Goal: Task Accomplishment & Management: Manage account settings

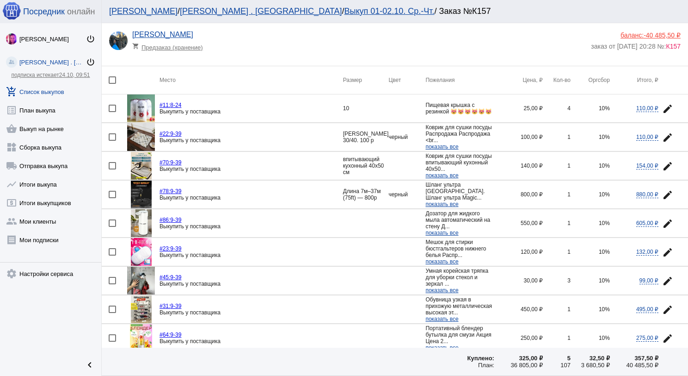
click at [62, 93] on link "add_shopping_cart Список выкупов" at bounding box center [50, 89] width 101 height 19
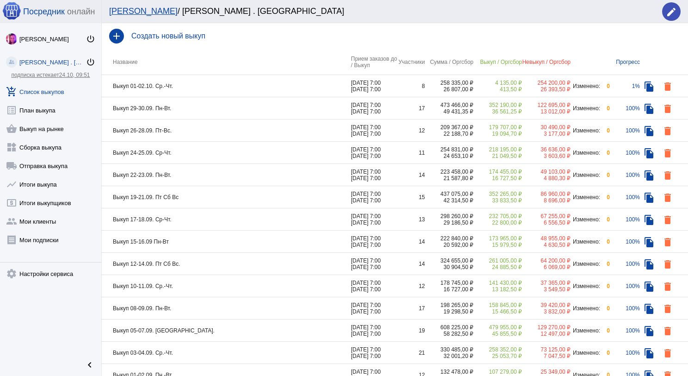
click at [223, 83] on td "Выкуп 01-02.10. Ср.-Чт." at bounding box center [226, 86] width 249 height 22
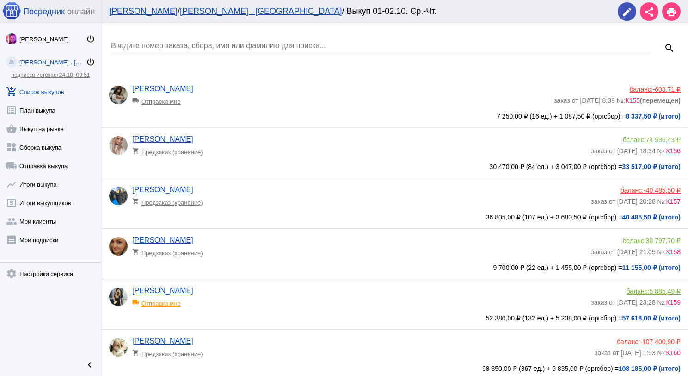
click at [658, 189] on span "-40 485,50 ₽" at bounding box center [662, 189] width 37 height 7
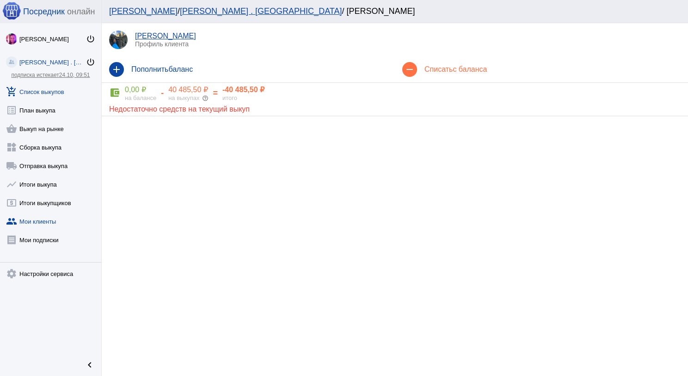
click at [64, 89] on link "add_shopping_cart Список выкупов" at bounding box center [50, 89] width 101 height 19
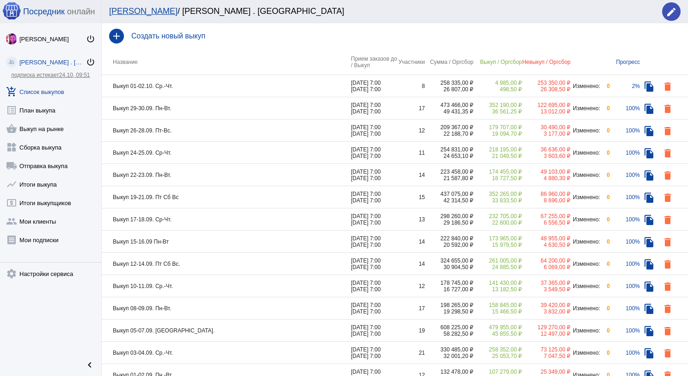
click at [210, 105] on td "Выкуп 29-30.09. Пн-Вт." at bounding box center [226, 108] width 249 height 22
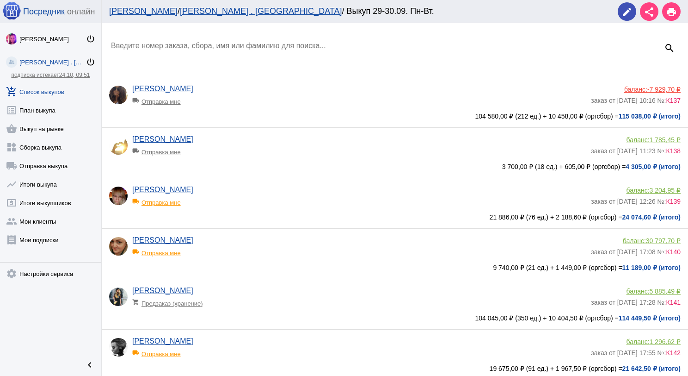
click at [163, 43] on input "Введите номер заказа, сбора, имя или фамилию для поиска..." at bounding box center [381, 46] width 540 height 8
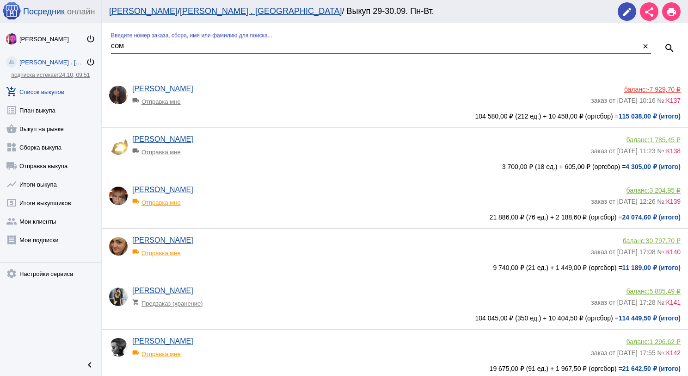
type input "сом"
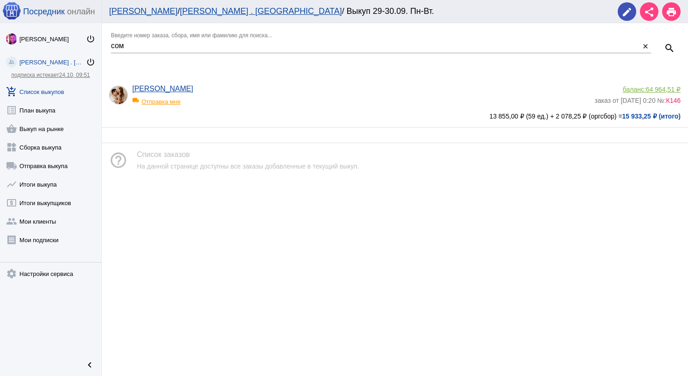
click at [663, 89] on span "64 964,51 ₽" at bounding box center [663, 89] width 35 height 7
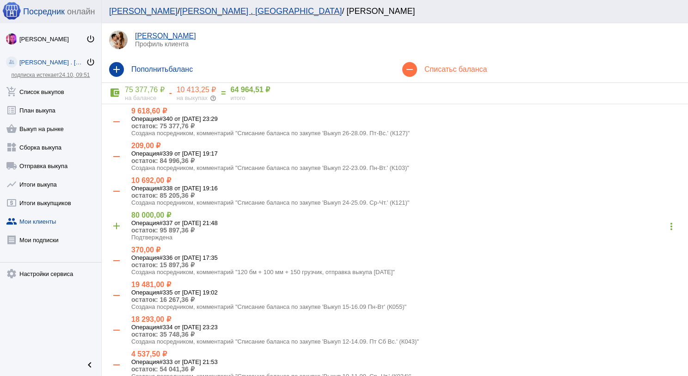
click at [453, 64] on div "remove Списать с баланса" at bounding box center [541, 69] width 293 height 26
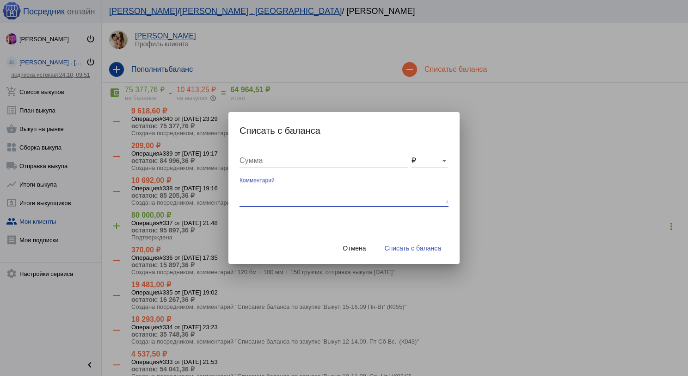
click at [266, 195] on textarea "Комментарий" at bounding box center [344, 194] width 209 height 19
type textarea "120 бм + 50 грузчик, отправка выкупа [DATE]"
click at [267, 161] on input "Сумма" at bounding box center [324, 160] width 168 height 8
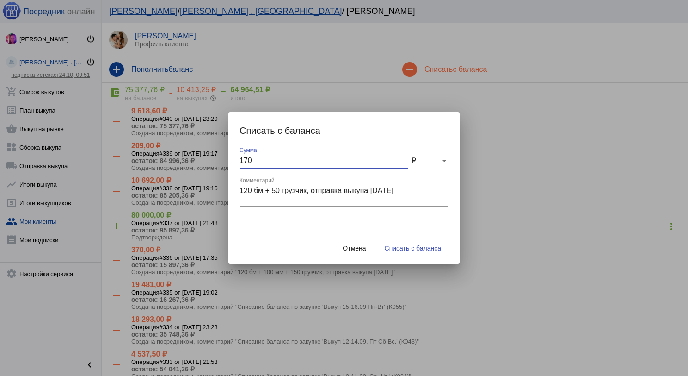
type input "170"
click at [398, 252] on button "Списать с баланса" at bounding box center [412, 248] width 71 height 17
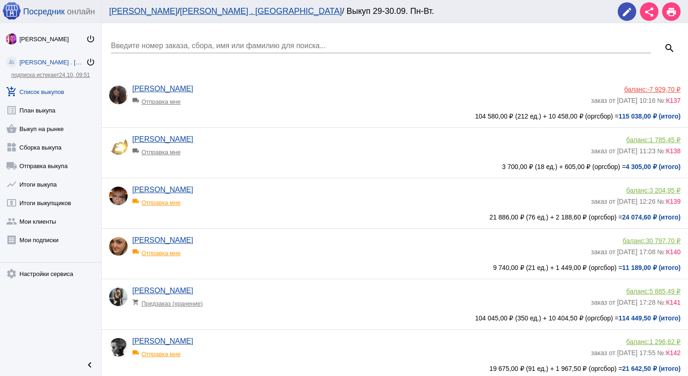
click at [148, 37] on div "Введите номер заказа, сбора, имя или фамилию для поиска..." at bounding box center [381, 42] width 540 height 21
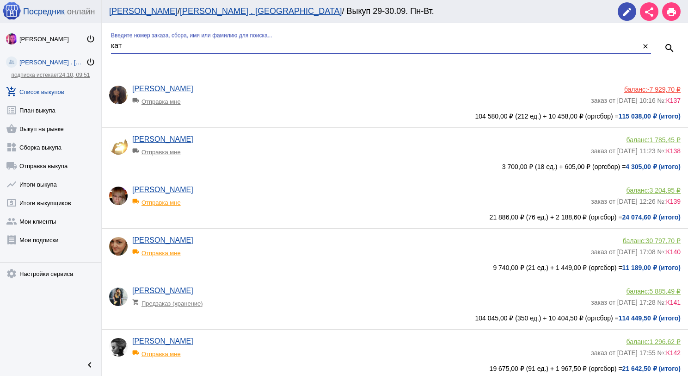
type input "кат"
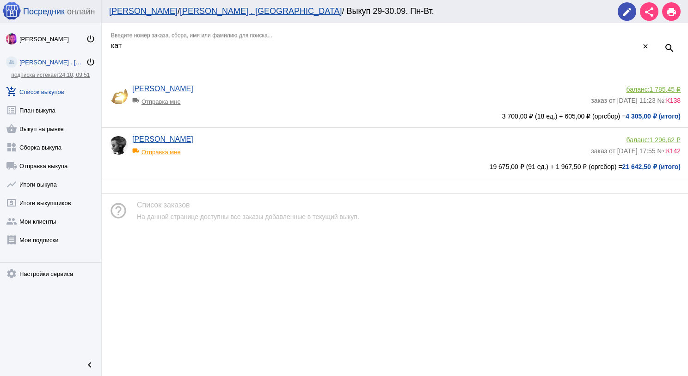
click at [664, 142] on span "1 296,62 ₽" at bounding box center [665, 139] width 31 height 7
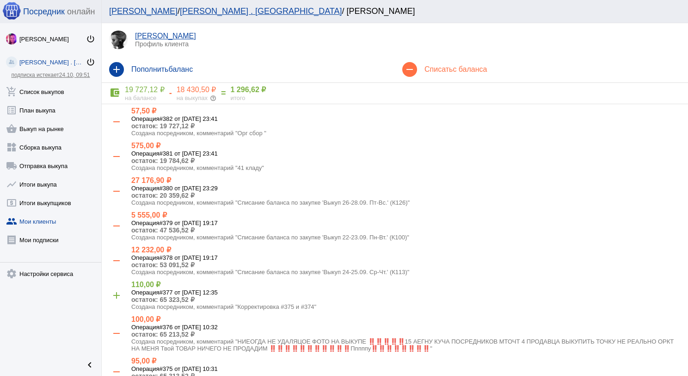
click at [431, 76] on div "remove Списать с баланса" at bounding box center [541, 69] width 293 height 26
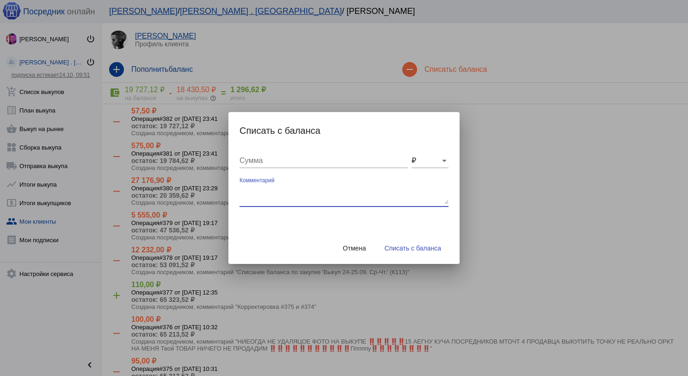
click at [296, 191] on textarea "Комментарий" at bounding box center [344, 194] width 209 height 19
type textarea "480 (4бм) + 200 грузчик, отправка выкупа [DATE]"
click at [281, 167] on div "Сумма" at bounding box center [324, 157] width 168 height 21
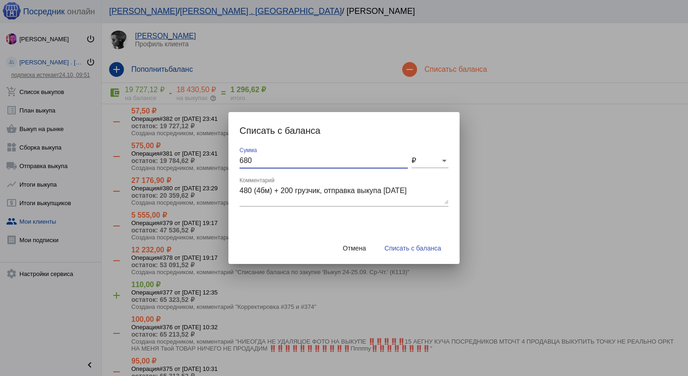
type input "680"
click at [386, 250] on span "Списать с баланса" at bounding box center [413, 247] width 56 height 7
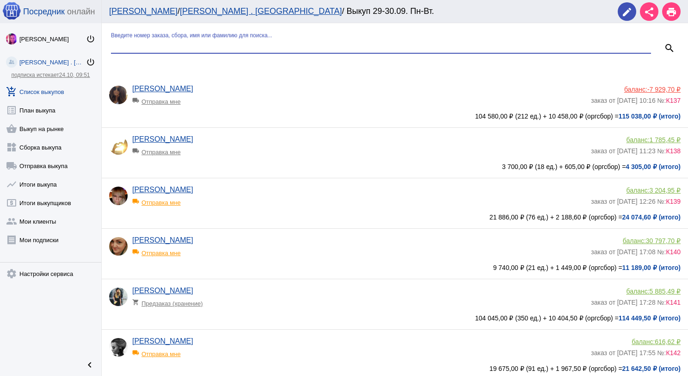
drag, startPoint x: 281, startPoint y: 48, endPoint x: 270, endPoint y: 55, distance: 12.5
click at [279, 48] on input "Введите номер заказа, сбора, имя или фамилию для поиска..." at bounding box center [381, 46] width 540 height 8
type input "син"
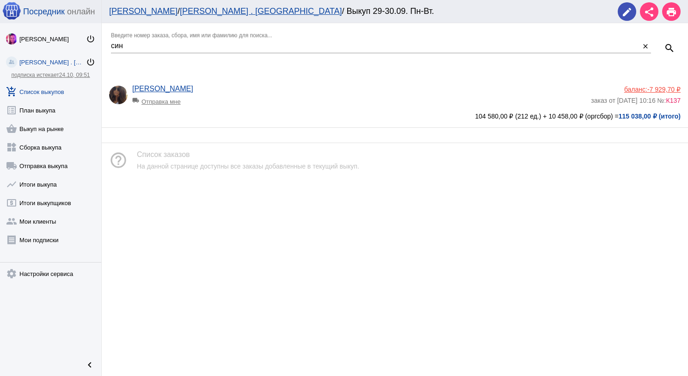
click at [667, 85] on div "[PERSON_NAME] local_shipping Отправка мне баланс: -7 929,70 ₽ заказ от [DATE] 1…" at bounding box center [397, 101] width 576 height 32
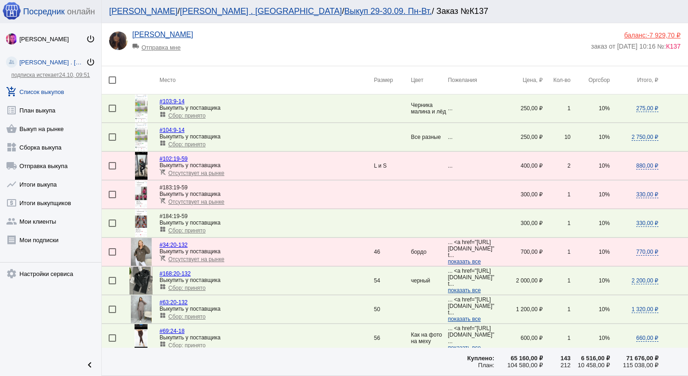
click at [657, 34] on span "-7 929,70 ₽" at bounding box center [664, 34] width 33 height 7
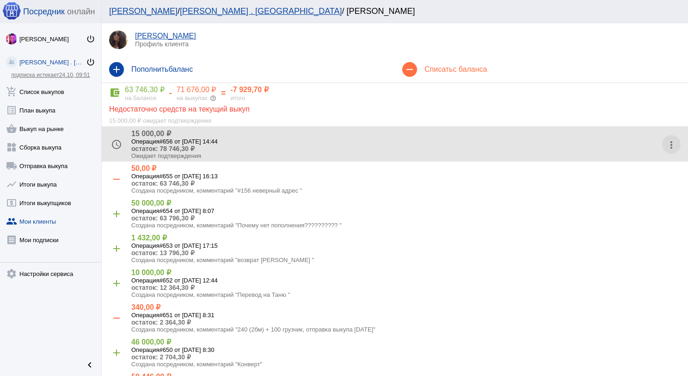
click at [664, 148] on mat-icon "more_vert" at bounding box center [671, 144] width 15 height 15
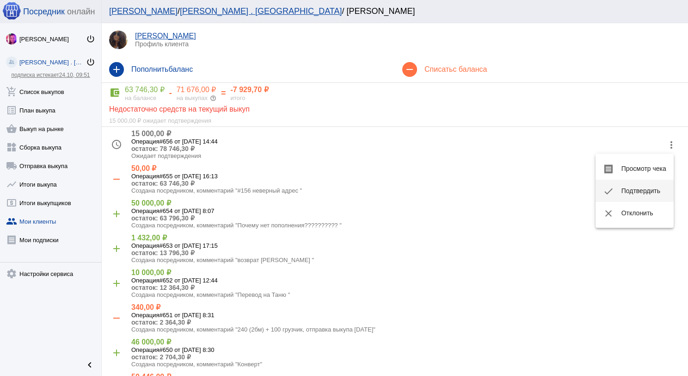
click at [648, 181] on button "check Подтвердить" at bounding box center [635, 190] width 78 height 22
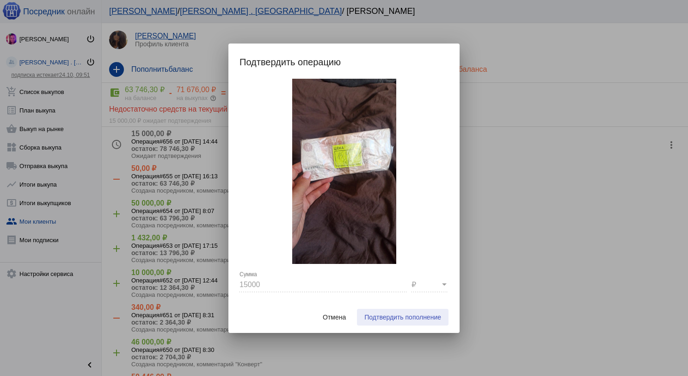
click at [418, 320] on span "Подтвердить пополнение" at bounding box center [402, 316] width 77 height 7
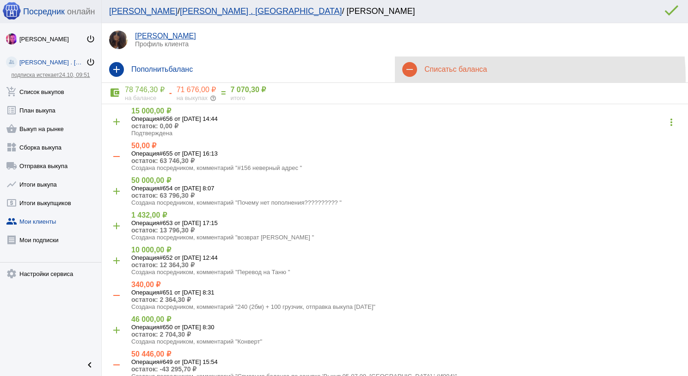
click at [469, 78] on div "remove Списать с баланса" at bounding box center [541, 69] width 293 height 26
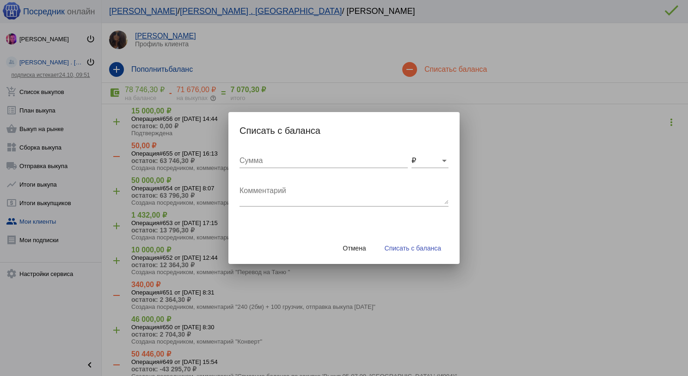
click at [338, 184] on div "Комментарий" at bounding box center [344, 191] width 209 height 29
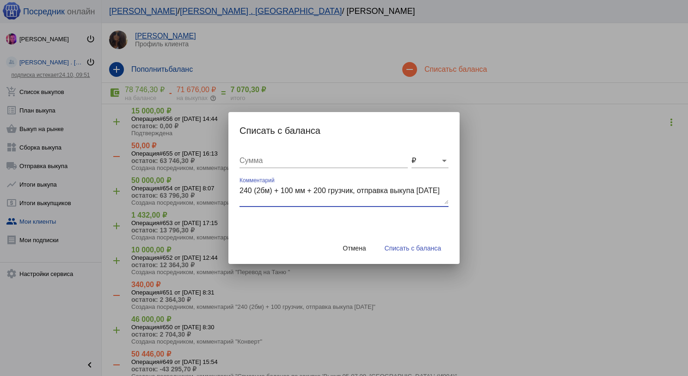
type textarea "240 (2бм) + 100 мм + 200 грузчик, отправка выкупа [DATE]"
click at [314, 160] on input "Сумма" at bounding box center [324, 160] width 168 height 8
type input "540"
click at [406, 243] on button "Списать с баланса" at bounding box center [412, 248] width 71 height 17
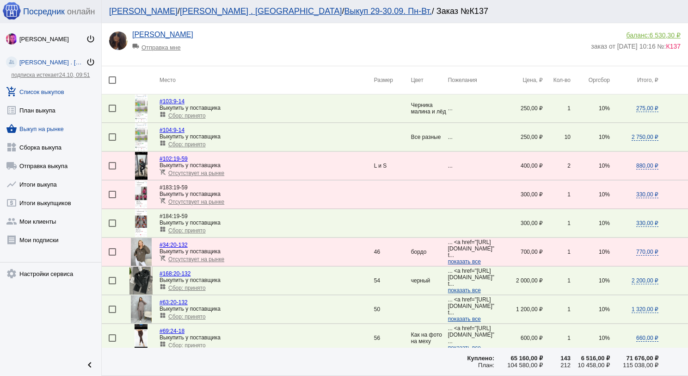
click at [61, 131] on link "shopping_basket Выкуп на рынке" at bounding box center [50, 126] width 101 height 19
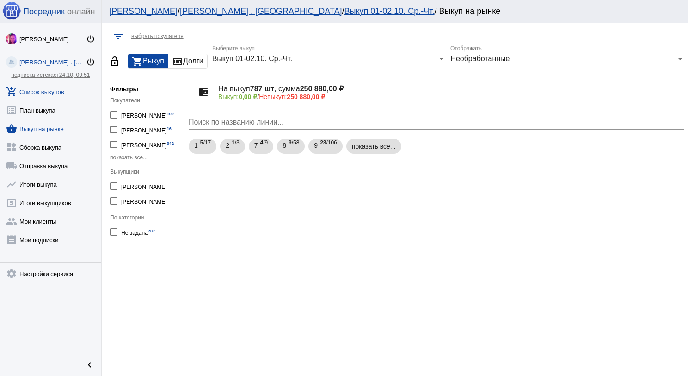
click at [35, 94] on link "add_shopping_cart Список выкупов" at bounding box center [50, 89] width 101 height 19
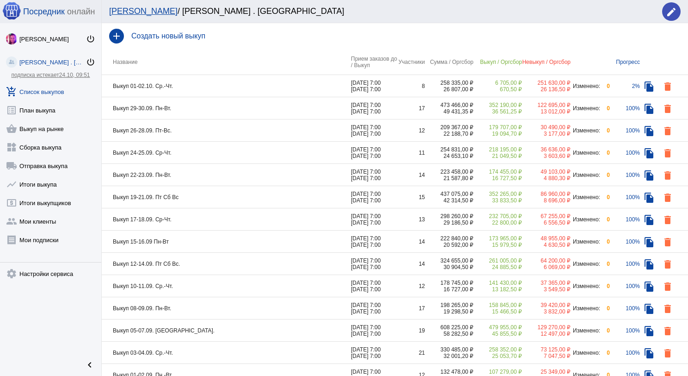
click at [283, 83] on td "Выкуп 01-02.10. Ср.-Чт." at bounding box center [226, 86] width 249 height 22
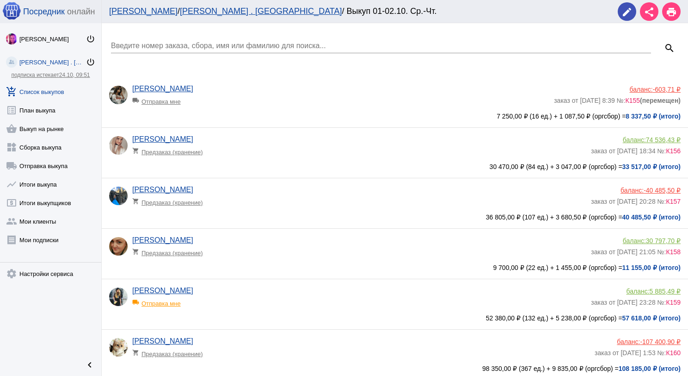
click at [278, 210] on div "[PERSON_NAME] shopping_cart Предзаказ (хранение)" at bounding box center [361, 197] width 459 height 25
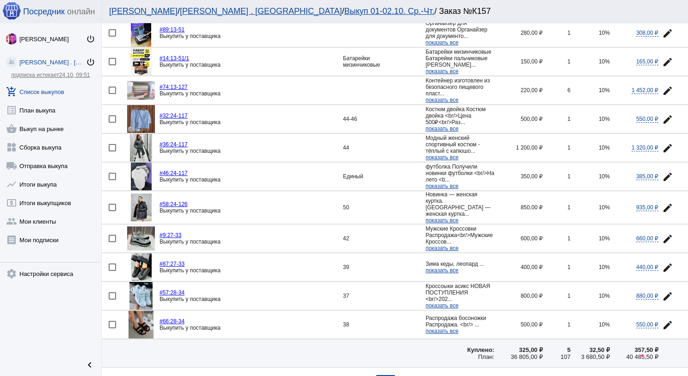
scroll to position [1246, 0]
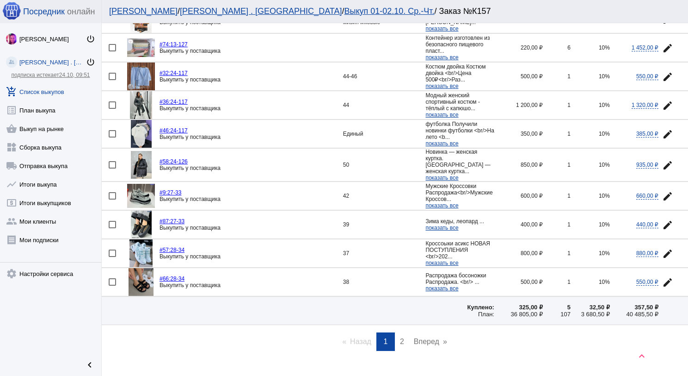
click at [400, 337] on span "2" at bounding box center [402, 341] width 4 height 8
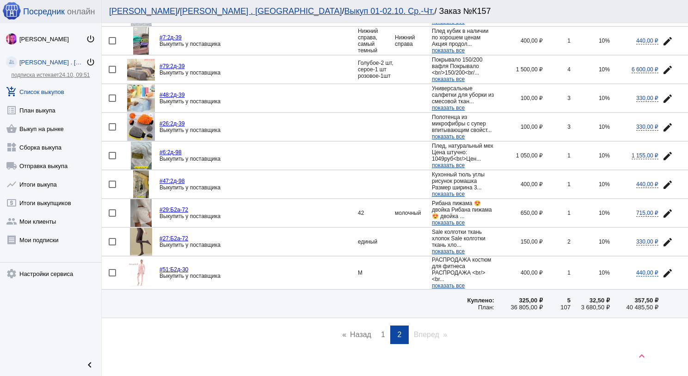
scroll to position [585, 0]
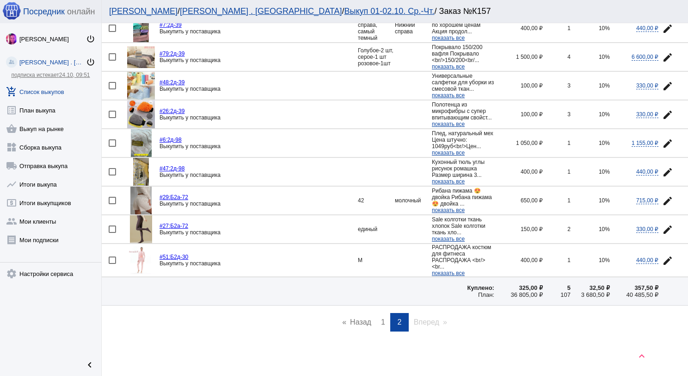
click at [59, 94] on link "add_shopping_cart Список выкупов" at bounding box center [50, 89] width 101 height 19
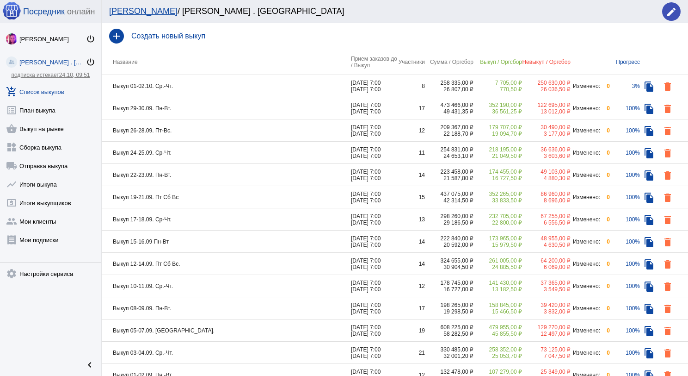
click at [194, 85] on td "Выкуп 01-02.10. Ср.-Чт." at bounding box center [226, 86] width 249 height 22
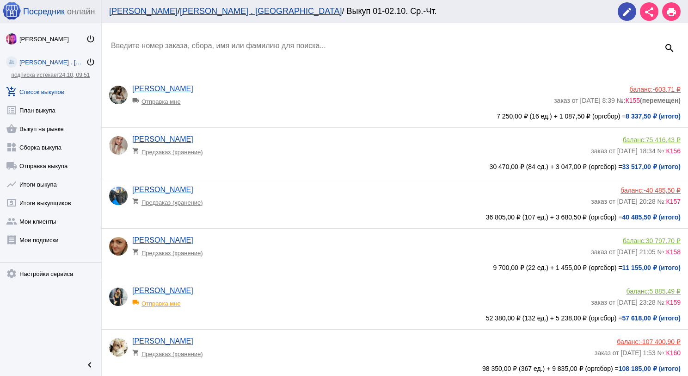
click at [661, 191] on span "-40 485,50 ₽" at bounding box center [662, 189] width 37 height 7
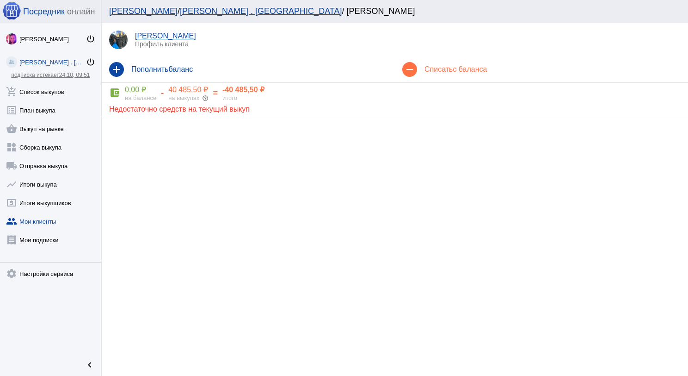
click at [117, 71] on mat-icon "add" at bounding box center [116, 69] width 15 height 15
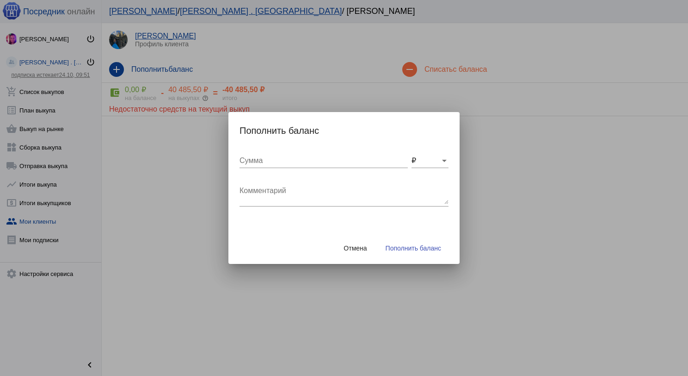
click at [274, 159] on input "Сумма" at bounding box center [324, 160] width 168 height 8
type input "40000"
click at [271, 182] on div "Комментарий" at bounding box center [344, 191] width 209 height 29
type textarea "с"
click at [361, 248] on span "Отмена" at bounding box center [355, 247] width 23 height 7
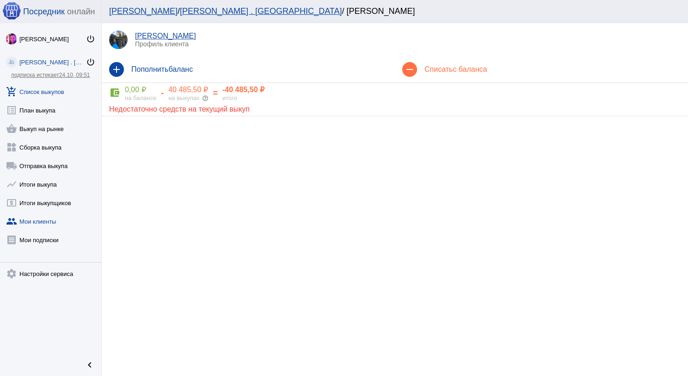
click at [28, 89] on link "add_shopping_cart Список выкупов" at bounding box center [50, 89] width 101 height 19
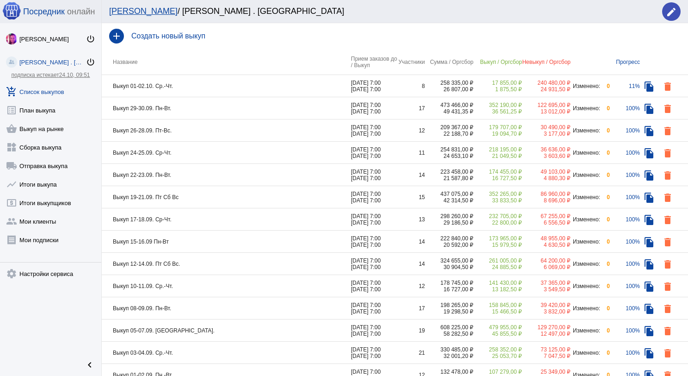
click at [243, 85] on td "Выкуп 01-02.10. Ср.-Чт." at bounding box center [226, 86] width 249 height 22
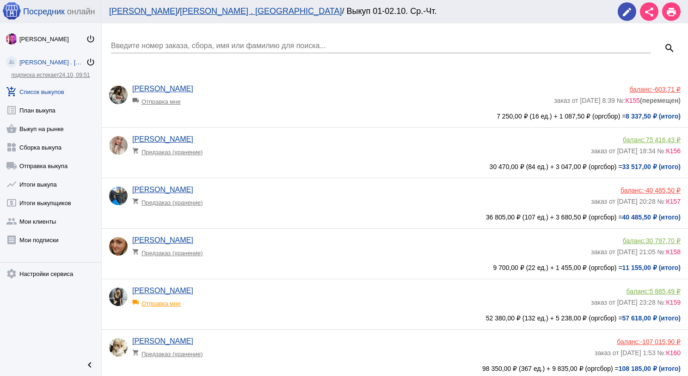
click at [243, 197] on app-delivery-type "shopping_cart Предзаказ (хранение)" at bounding box center [359, 200] width 454 height 12
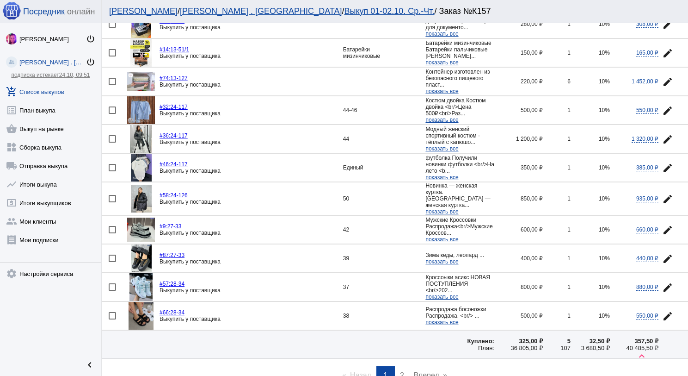
scroll to position [1246, 0]
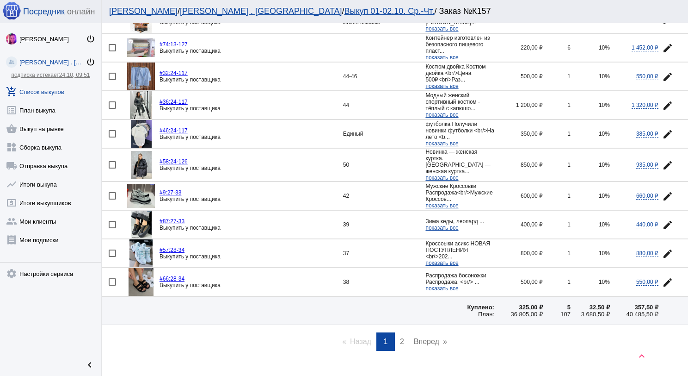
click at [400, 337] on span "2" at bounding box center [402, 341] width 4 height 8
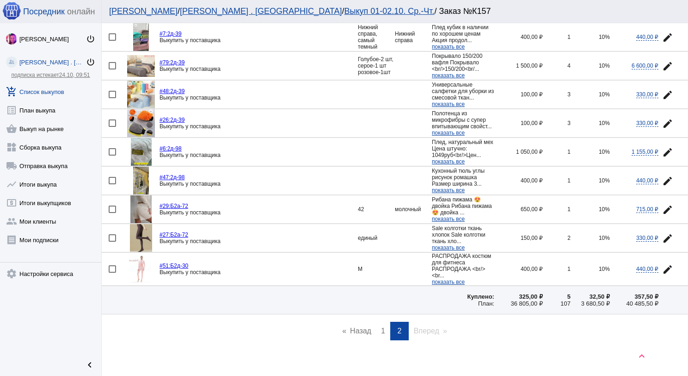
scroll to position [585, 0]
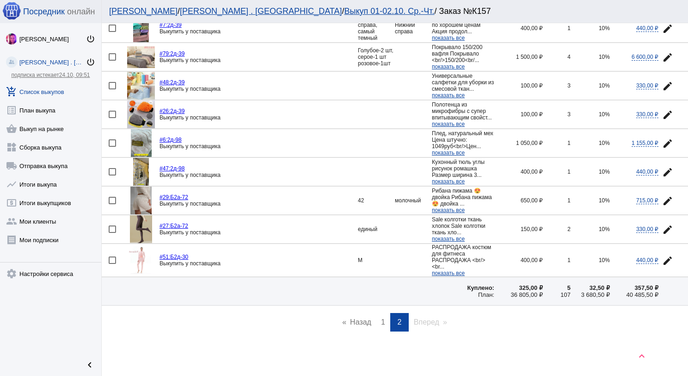
click at [61, 90] on link "add_shopping_cart Список выкупов" at bounding box center [50, 89] width 101 height 19
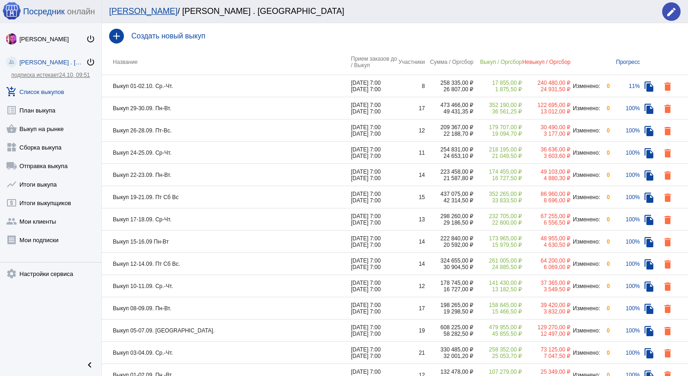
click at [214, 89] on td "Выкуп 01-02.10. Ср.-Чт." at bounding box center [226, 86] width 249 height 22
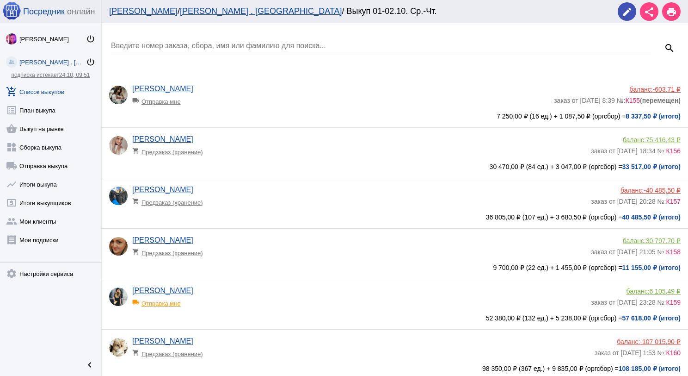
click at [652, 191] on span "-40 485,50 ₽" at bounding box center [662, 189] width 37 height 7
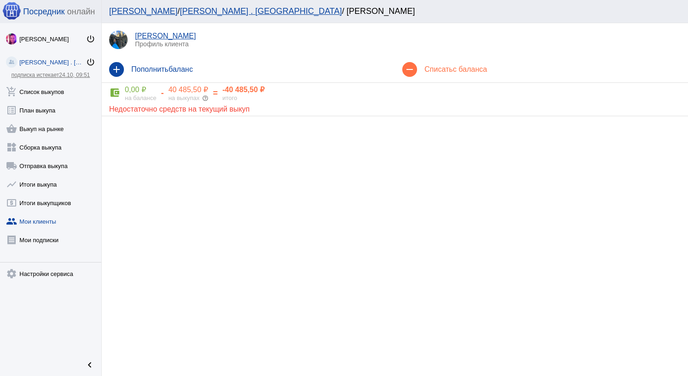
click at [112, 71] on mat-icon "add" at bounding box center [116, 69] width 15 height 15
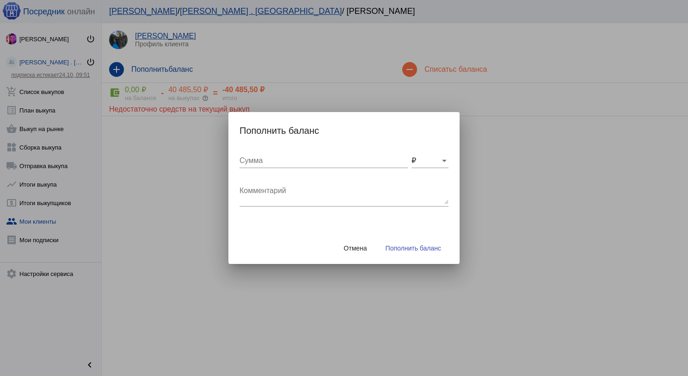
click at [248, 154] on div "Сумма" at bounding box center [324, 157] width 168 height 21
type input "40500"
click at [285, 202] on textarea "Комментарий" at bounding box center [344, 194] width 209 height 19
type textarea "с"
click at [365, 246] on span "Отмена" at bounding box center [355, 247] width 23 height 7
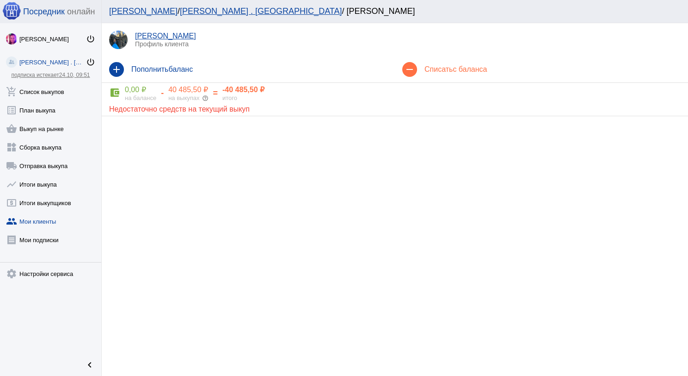
click at [113, 67] on mat-icon "add" at bounding box center [116, 69] width 15 height 15
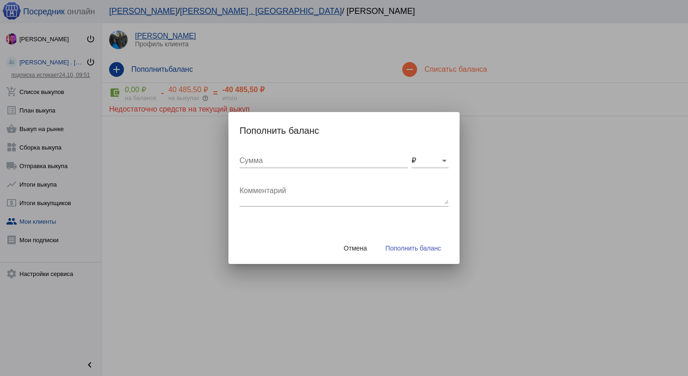
click at [268, 159] on input "Сумма" at bounding box center [324, 160] width 168 height 8
type input "40500"
click at [317, 194] on textarea "Комментарий" at bounding box center [344, 194] width 209 height 19
click at [412, 248] on span "Пополнить баланс" at bounding box center [414, 247] width 56 height 7
click at [326, 202] on textarea "Комментарий" at bounding box center [344, 194] width 209 height 19
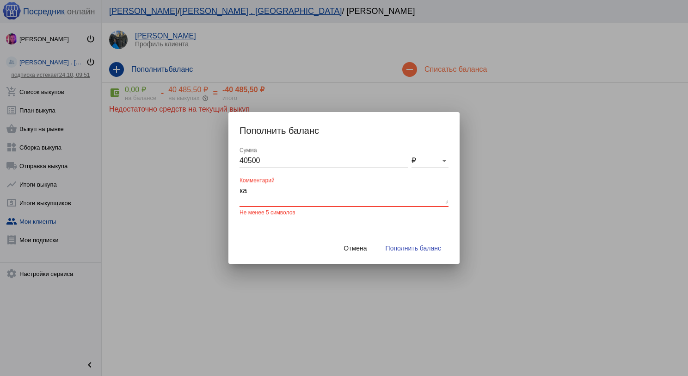
type textarea "к"
type textarea "перевод на карту"
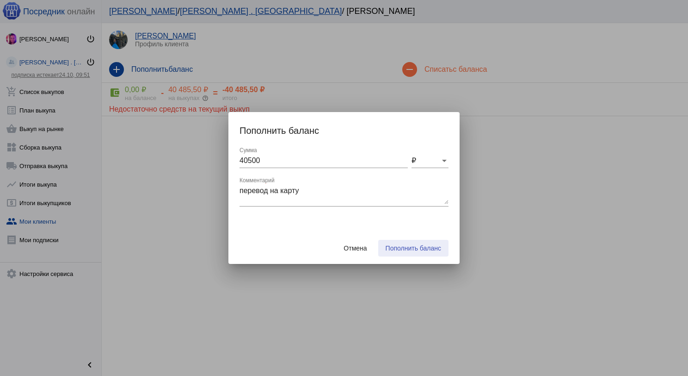
click at [413, 247] on span "Пополнить баланс" at bounding box center [414, 247] width 56 height 7
